Goal: Navigation & Orientation: Understand site structure

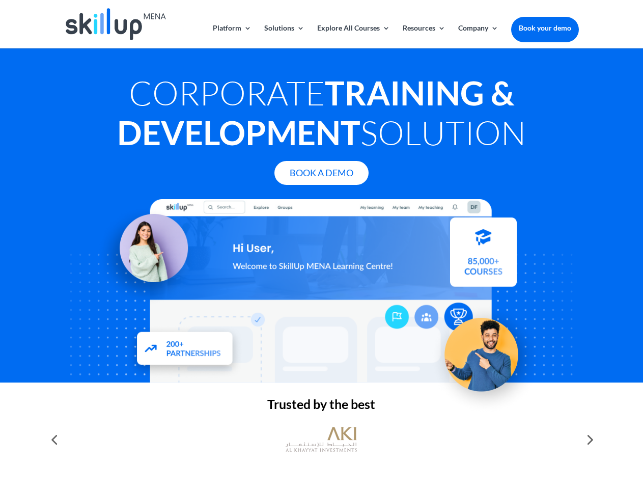
click at [321, 244] on div at bounding box center [321, 290] width 514 height 183
click at [283, 36] on link "Solutions" at bounding box center [284, 36] width 40 height 24
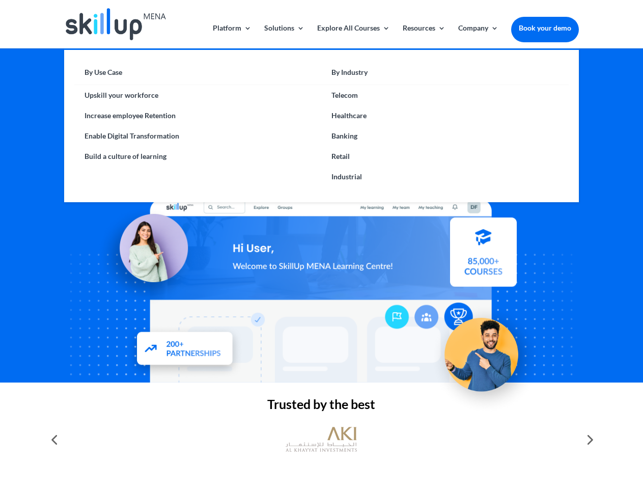
click at [353, 36] on link "Explore All Courses" at bounding box center [353, 36] width 73 height 24
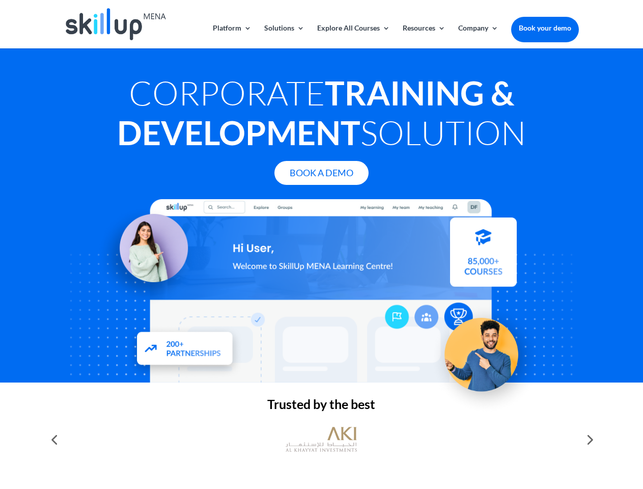
click at [423, 36] on link "Resources" at bounding box center [424, 36] width 43 height 24
click at [478, 36] on link "Company" at bounding box center [478, 36] width 40 height 24
click at [321, 439] on img at bounding box center [321, 439] width 71 height 36
